Goal: Task Accomplishment & Management: Manage account settings

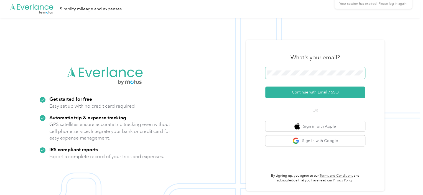
click at [314, 70] on span at bounding box center [315, 73] width 100 height 12
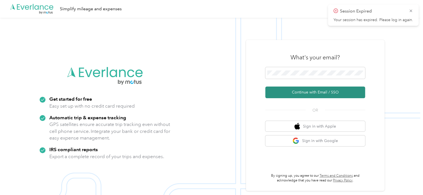
click at [329, 96] on button "Continue with Email / SSO" at bounding box center [315, 92] width 100 height 12
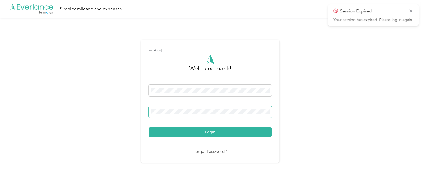
click at [149, 127] on button "Login" at bounding box center [210, 132] width 123 height 10
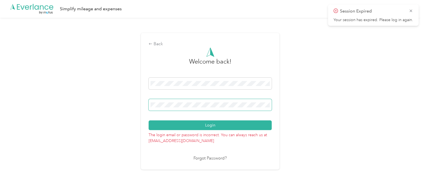
click at [149, 120] on button "Login" at bounding box center [210, 125] width 123 height 10
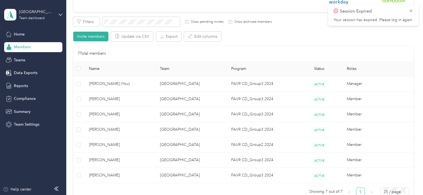
scroll to position [111, 0]
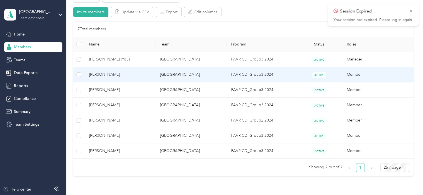
click at [145, 81] on td "[PERSON_NAME]" at bounding box center [120, 74] width 71 height 15
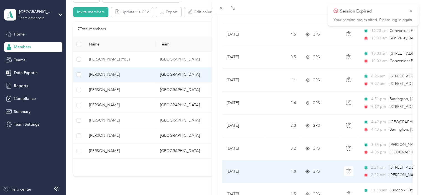
scroll to position [277, 0]
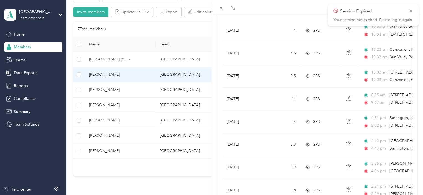
click at [137, 86] on div "[PERSON_NAME] Archive Trips Expenses Reports Member info Program Commute Rates …" at bounding box center [211, 97] width 423 height 195
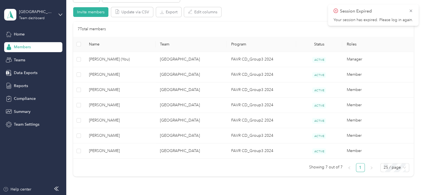
scroll to position [84, 0]
click at [137, 89] on span "[PERSON_NAME]" at bounding box center [120, 90] width 62 height 6
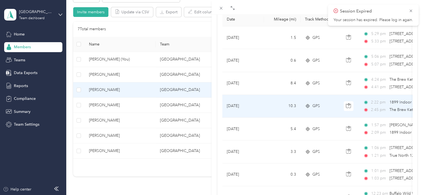
scroll to position [55, 0]
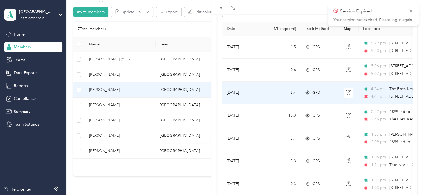
click at [332, 91] on div "GPS" at bounding box center [320, 93] width 30 height 6
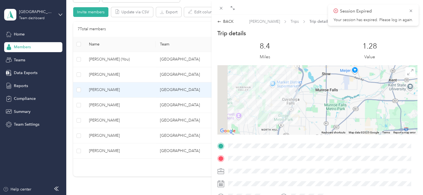
drag, startPoint x: 276, startPoint y: 76, endPoint x: 298, endPoint y: 108, distance: 38.6
click at [297, 109] on div at bounding box center [317, 99] width 200 height 69
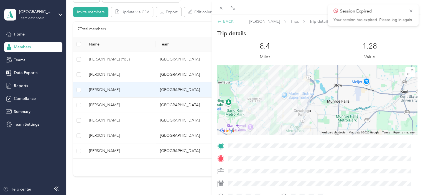
click at [225, 22] on div "BACK" at bounding box center [225, 22] width 16 height 6
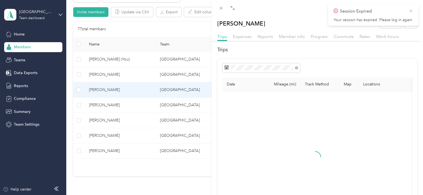
click at [410, 9] on icon at bounding box center [410, 10] width 4 height 5
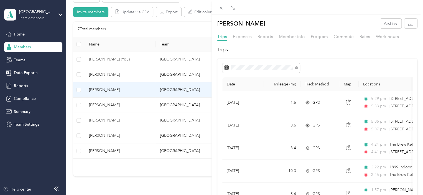
click at [145, 101] on div "[PERSON_NAME] Archive Trips Expenses Reports Member info Program Commute Rates …" at bounding box center [211, 97] width 423 height 195
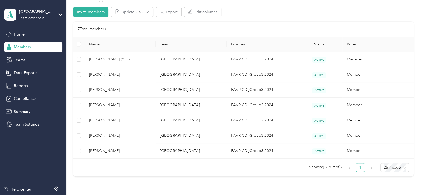
click at [149, 107] on span "[PERSON_NAME]" at bounding box center [120, 105] width 62 height 6
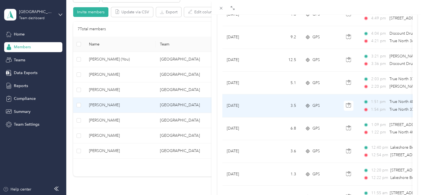
scroll to position [83, 0]
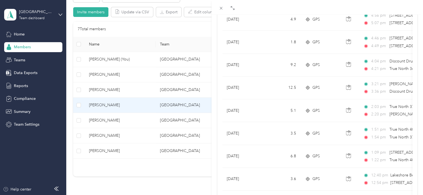
click at [125, 117] on div "[PERSON_NAME] Archive Trips Expenses Reports Member info Program Commute Rates …" at bounding box center [211, 97] width 423 height 195
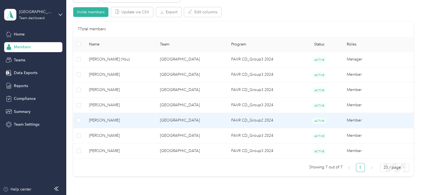
click at [131, 118] on span "[PERSON_NAME]" at bounding box center [120, 120] width 62 height 6
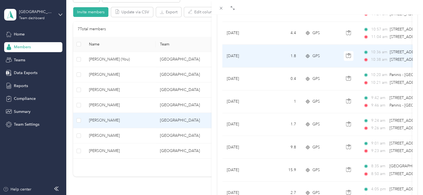
scroll to position [333, 0]
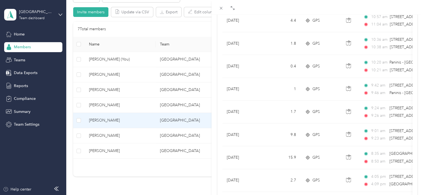
click at [151, 138] on div "[PERSON_NAME] Archive Trips Expenses Reports Member info Program Commute Rates …" at bounding box center [211, 97] width 423 height 195
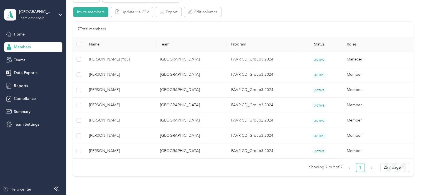
scroll to position [84, 0]
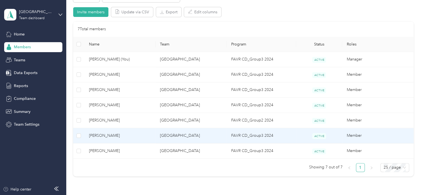
click at [151, 138] on td "[PERSON_NAME]" at bounding box center [120, 135] width 71 height 15
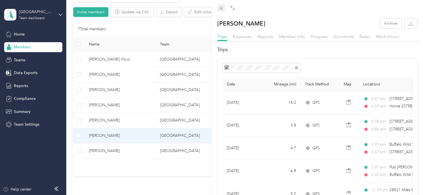
click at [219, 6] on icon at bounding box center [221, 8] width 5 height 5
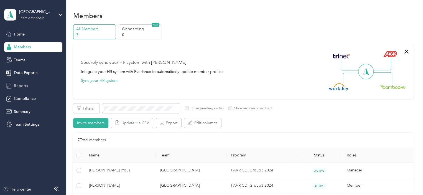
click at [21, 85] on span "Reports" at bounding box center [21, 86] width 14 height 6
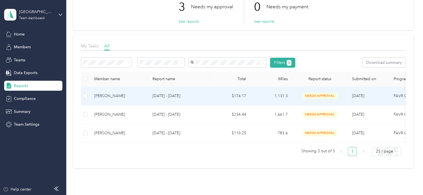
scroll to position [55, 0]
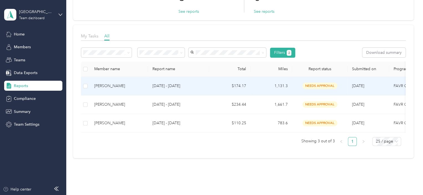
click at [219, 87] on td "$174.17" at bounding box center [230, 86] width 42 height 19
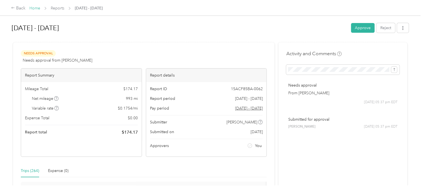
click at [38, 9] on link "Home" at bounding box center [34, 8] width 11 height 5
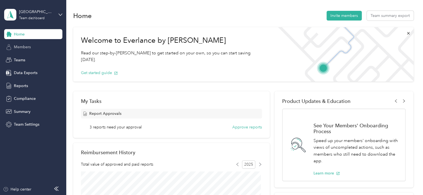
click at [24, 47] on span "Members" at bounding box center [22, 47] width 17 height 6
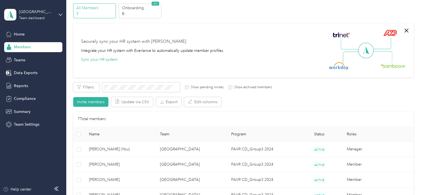
scroll to position [55, 0]
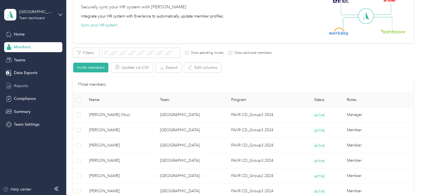
click at [19, 85] on span "Reports" at bounding box center [21, 86] width 14 height 6
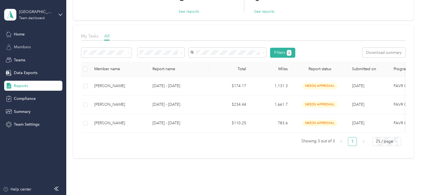
click at [24, 46] on span "Members" at bounding box center [22, 47] width 17 height 6
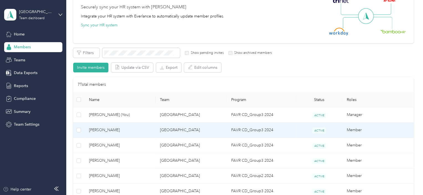
click at [204, 129] on td "[GEOGRAPHIC_DATA]" at bounding box center [190, 129] width 71 height 15
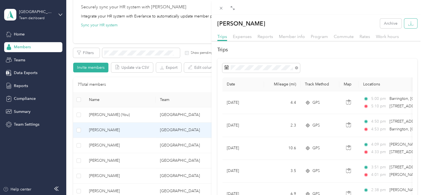
click at [408, 24] on icon "button" at bounding box center [410, 23] width 5 height 5
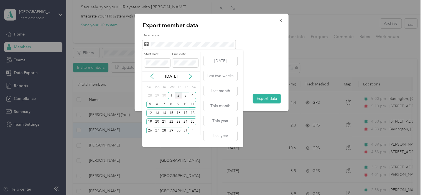
click at [152, 75] on icon at bounding box center [152, 76] width 6 height 6
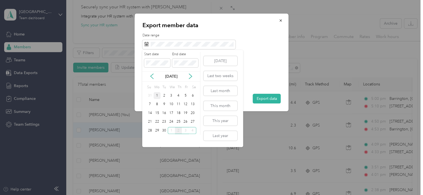
click at [155, 95] on div "1" at bounding box center [157, 95] width 7 height 7
click at [163, 130] on div "30" at bounding box center [163, 130] width 7 height 7
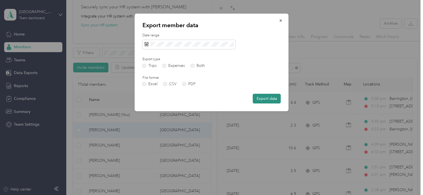
click at [269, 99] on button "Export data" at bounding box center [267, 99] width 28 height 10
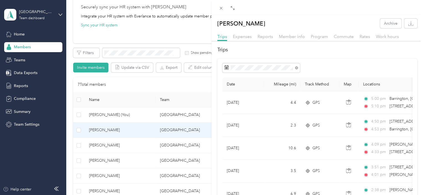
click at [146, 144] on div "[PERSON_NAME] Archive Trips Expenses Reports Member info Program Commute Rates …" at bounding box center [211, 97] width 423 height 195
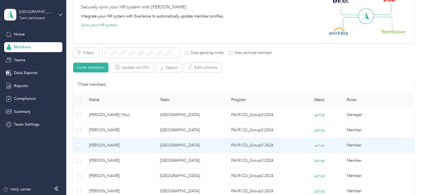
click at [204, 144] on td "[GEOGRAPHIC_DATA]" at bounding box center [190, 145] width 71 height 15
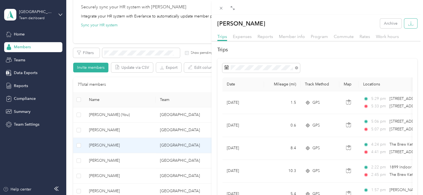
click at [408, 23] on icon "button" at bounding box center [410, 23] width 5 height 5
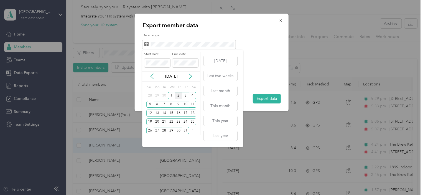
click at [151, 75] on icon at bounding box center [152, 76] width 6 height 6
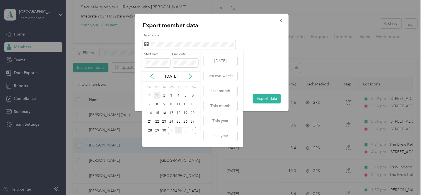
click at [158, 95] on div "1" at bounding box center [157, 95] width 7 height 7
click at [162, 130] on div "30" at bounding box center [163, 130] width 7 height 7
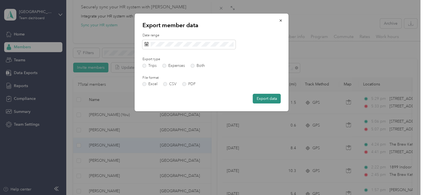
click at [266, 95] on button "Export data" at bounding box center [267, 99] width 28 height 10
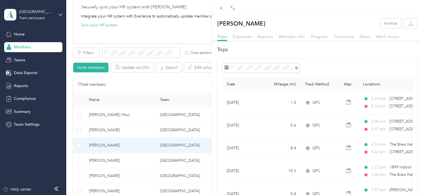
click at [123, 160] on div "[PERSON_NAME] Archive Trips Expenses Reports Member info Program Commute Rates …" at bounding box center [211, 97] width 423 height 195
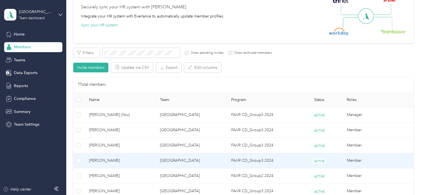
click at [141, 160] on span "[PERSON_NAME]" at bounding box center [120, 160] width 62 height 6
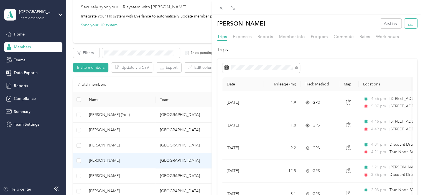
click at [408, 21] on icon "button" at bounding box center [410, 23] width 5 height 5
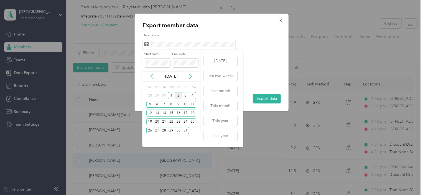
click at [152, 75] on icon at bounding box center [151, 76] width 3 height 5
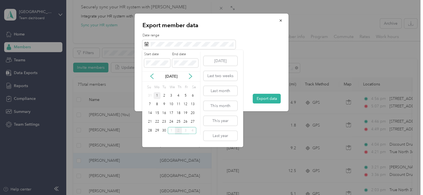
click at [157, 95] on div "1" at bounding box center [157, 95] width 7 height 7
click at [163, 129] on div "30" at bounding box center [163, 130] width 7 height 7
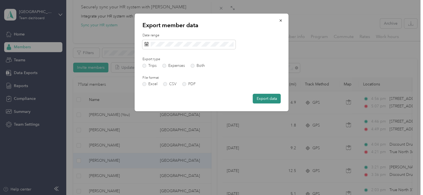
click at [274, 97] on button "Export data" at bounding box center [267, 99] width 28 height 10
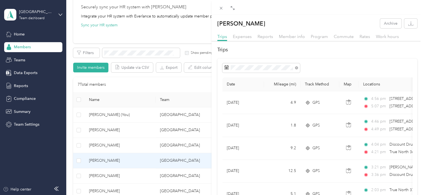
click at [194, 7] on div "[PERSON_NAME] Archive Trips Expenses Reports Member info Program Commute Rates …" at bounding box center [211, 97] width 423 height 195
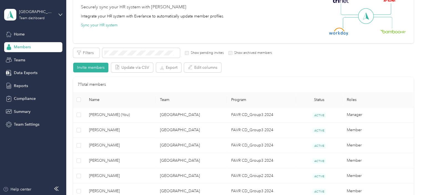
click at [257, 17] on div "Securely sync your HR system with Everlance Integrate your HR system with Everl…" at bounding box center [241, 16] width 320 height 39
